Goal: Information Seeking & Learning: Learn about a topic

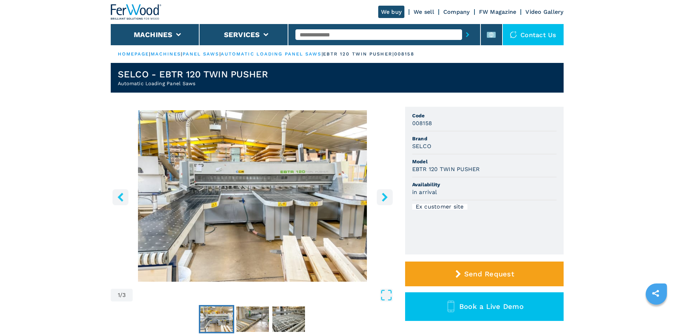
click at [362, 36] on input "text" at bounding box center [378, 34] width 167 height 11
paste input "******"
type input "******"
click at [466, 36] on icon "submit-button" at bounding box center [467, 34] width 3 height 5
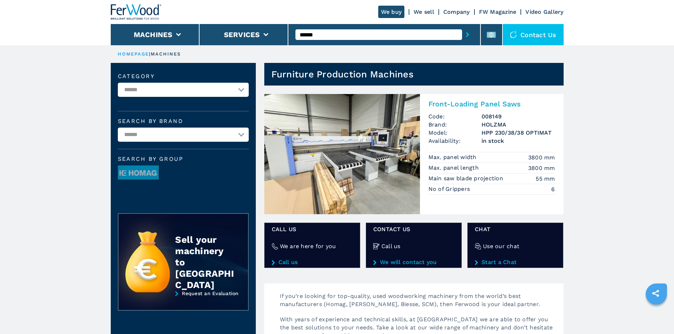
click at [454, 106] on h2 "Front-Loading Panel Saws" at bounding box center [491, 104] width 127 height 8
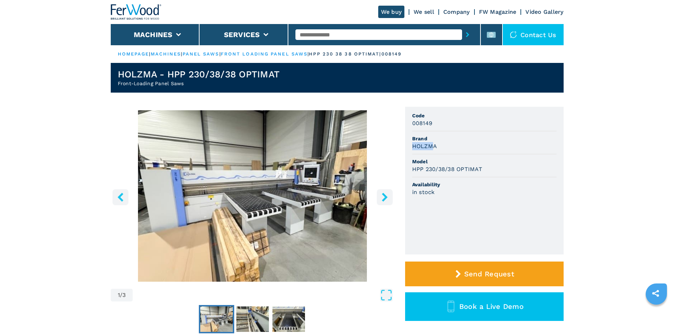
drag, startPoint x: 411, startPoint y: 147, endPoint x: 434, endPoint y: 146, distance: 22.7
click at [434, 146] on ul "Code 008149 Brand HOLZMA Model HPP 230/38/38 OPTIMAT Availability in stock" at bounding box center [484, 181] width 158 height 148
drag, startPoint x: 440, startPoint y: 149, endPoint x: 408, endPoint y: 148, distance: 31.8
click at [408, 148] on ul "Code 008149 Brand HOLZMA Model HPP 230/38/38 OPTIMAT Availability in stock" at bounding box center [484, 181] width 158 height 148
copy h3 "HOLZMA"
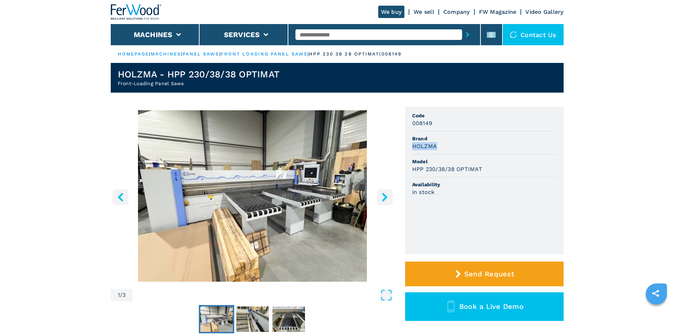
click at [437, 147] on div "HOLZMA" at bounding box center [484, 146] width 144 height 8
drag, startPoint x: 413, startPoint y: 169, endPoint x: 498, endPoint y: 169, distance: 86.0
click at [498, 169] on div "HPP 230/38/38 OPTIMAT" at bounding box center [484, 169] width 144 height 8
copy h3 "HPP 230/38/38 OPTIMAT"
click at [504, 159] on span "Model" at bounding box center [484, 161] width 144 height 7
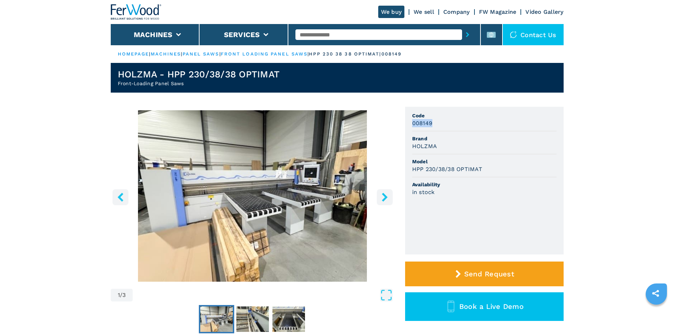
drag, startPoint x: 411, startPoint y: 123, endPoint x: 436, endPoint y: 122, distance: 24.1
click at [436, 122] on ul "Code 008149 Brand HOLZMA Model HPP 230/38/38 OPTIMAT Availability in stock" at bounding box center [484, 181] width 158 height 148
copy h3 "008149"
click at [392, 118] on img "Go to Slide 1" at bounding box center [253, 196] width 284 height 172
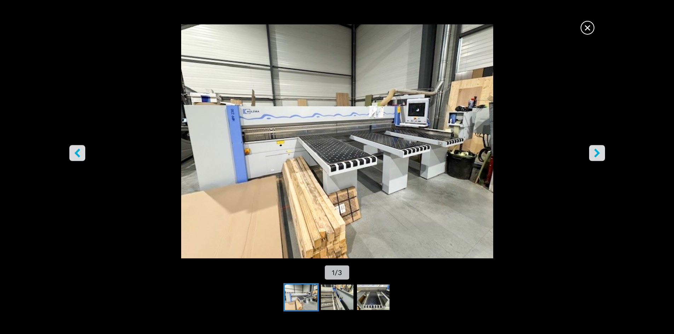
click at [592, 28] on span "×" at bounding box center [587, 26] width 12 height 12
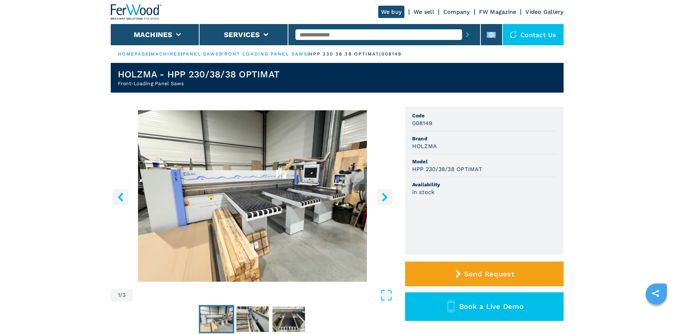
click at [471, 115] on span "Code" at bounding box center [484, 115] width 144 height 7
click at [327, 35] on input "text" at bounding box center [378, 34] width 167 height 11
paste input "******"
type input "******"
click at [466, 36] on icon "submit-button" at bounding box center [467, 34] width 3 height 5
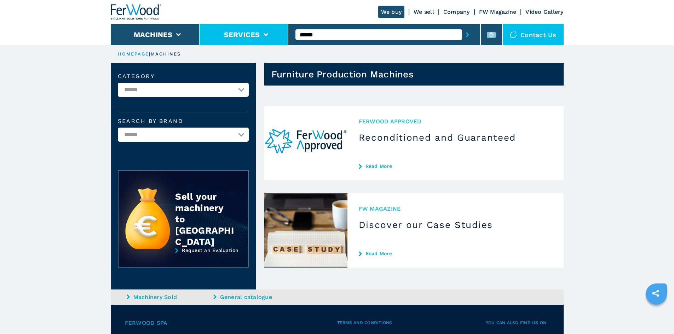
drag, startPoint x: 327, startPoint y: 30, endPoint x: 274, endPoint y: 34, distance: 52.5
click at [274, 34] on div "We buy We sell Company FW Magazine Video Gallery Machines Services ****** Conta…" at bounding box center [337, 22] width 453 height 45
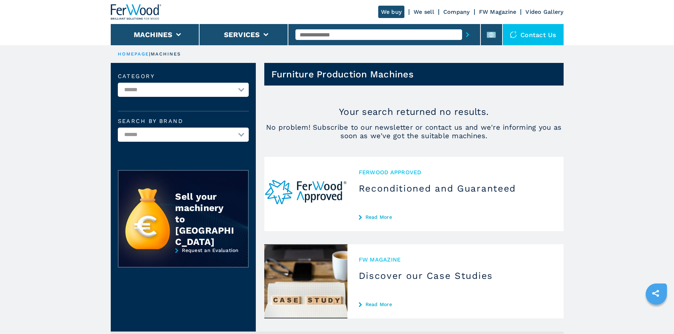
click at [318, 50] on ul "HOMEPAGE | machines" at bounding box center [337, 54] width 453 height 18
click at [329, 28] on div at bounding box center [384, 35] width 178 height 16
click at [325, 33] on input "text" at bounding box center [378, 34] width 167 height 11
paste input "******"
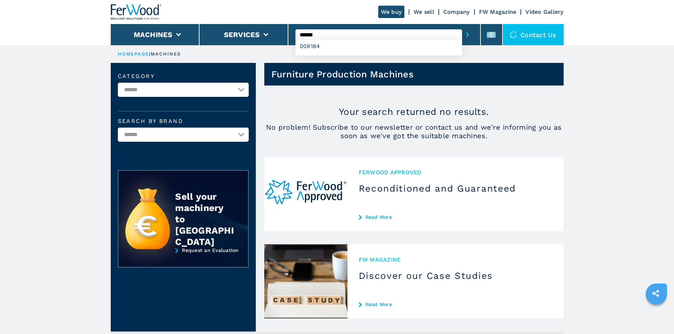
type input "******"
click at [466, 34] on icon "submit-button" at bounding box center [467, 34] width 3 height 5
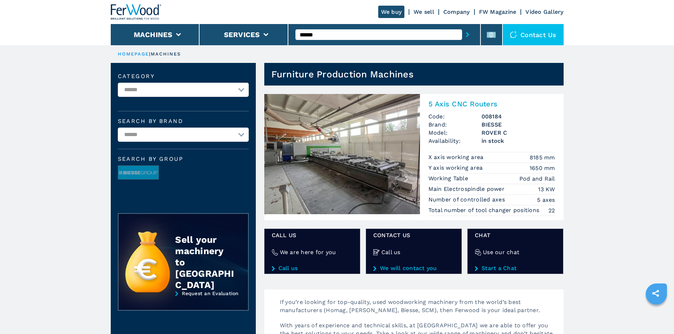
click at [482, 104] on h2 "5 Axis CNC Routers" at bounding box center [491, 104] width 127 height 8
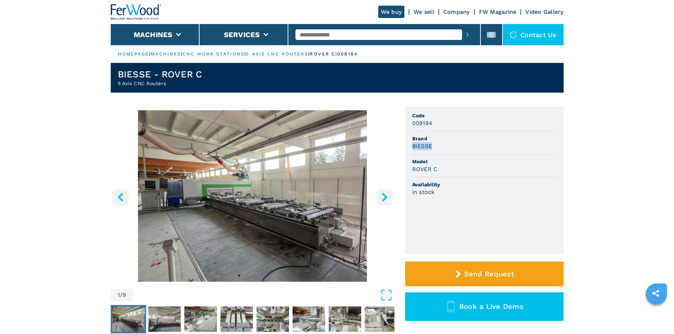
drag, startPoint x: 413, startPoint y: 146, endPoint x: 437, endPoint y: 144, distance: 23.5
click at [437, 144] on div "BIESSE" at bounding box center [484, 146] width 144 height 8
copy h3 "BIESSE"
click at [458, 177] on li "Model ROVER C" at bounding box center [484, 166] width 144 height 23
drag, startPoint x: 412, startPoint y: 171, endPoint x: 439, endPoint y: 172, distance: 27.6
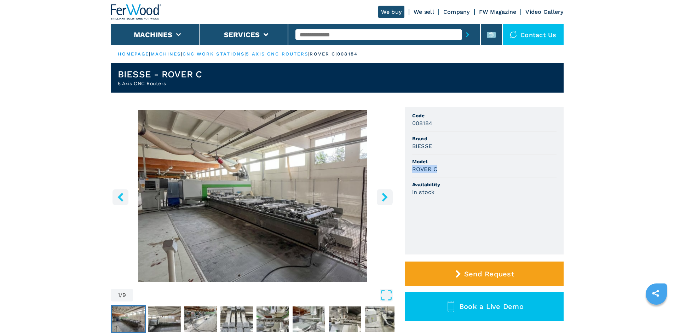
click at [439, 172] on div "ROVER C" at bounding box center [484, 169] width 144 height 8
copy h3 "ROVER C"
click at [455, 163] on span "Model" at bounding box center [484, 161] width 144 height 7
drag, startPoint x: 413, startPoint y: 124, endPoint x: 438, endPoint y: 125, distance: 25.5
click at [438, 125] on div "008184" at bounding box center [484, 123] width 144 height 8
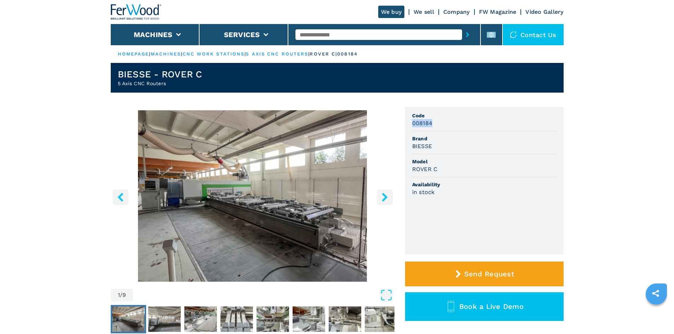
copy h3 "008184"
